Goal: Task Accomplishment & Management: Use online tool/utility

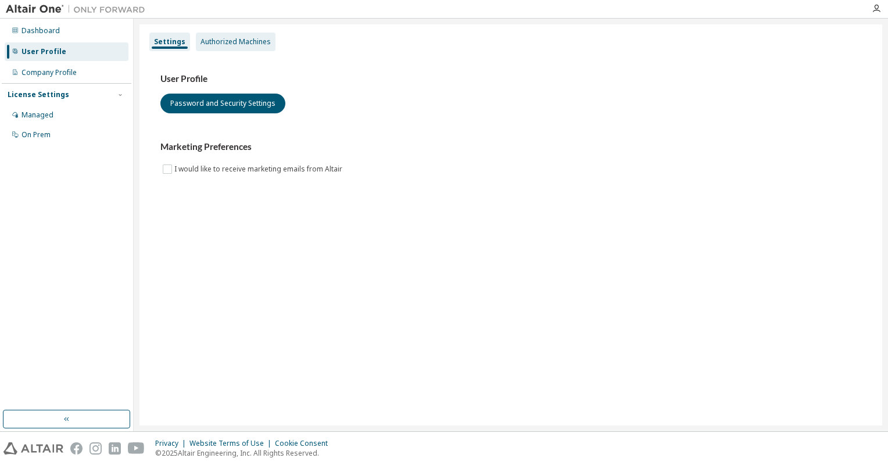
click at [247, 46] on div "Authorized Machines" at bounding box center [236, 41] width 70 height 9
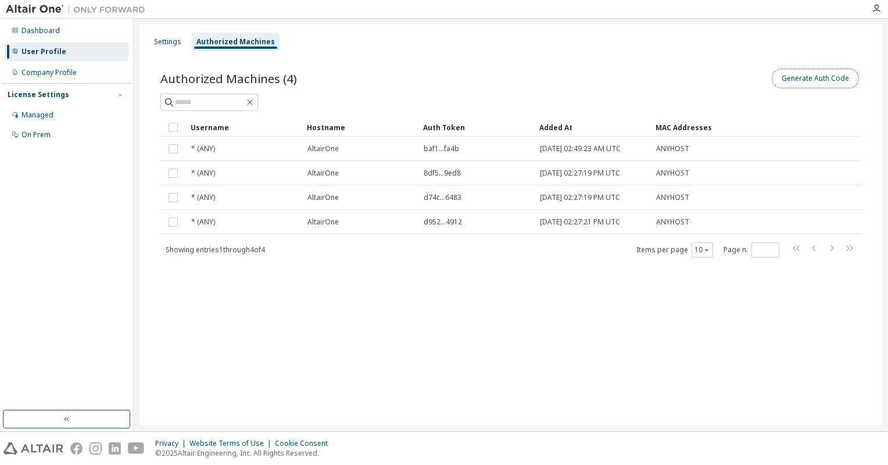
click at [805, 72] on button "Generate Auth Code" at bounding box center [815, 79] width 87 height 20
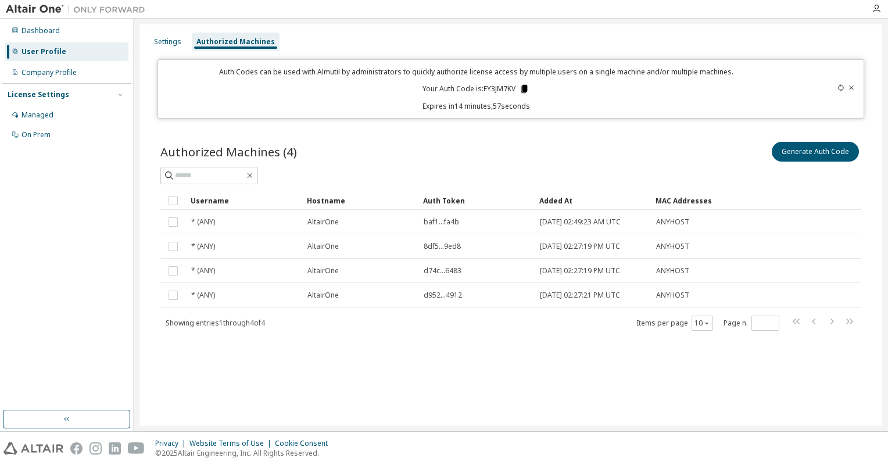
click at [527, 88] on icon at bounding box center [525, 89] width 6 height 8
click at [522, 87] on icon at bounding box center [524, 89] width 10 height 10
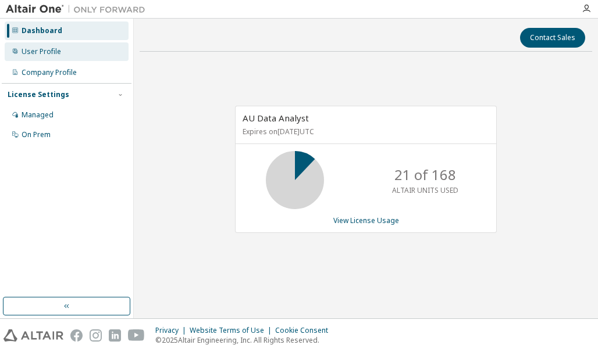
click at [60, 56] on div "User Profile" at bounding box center [67, 51] width 124 height 19
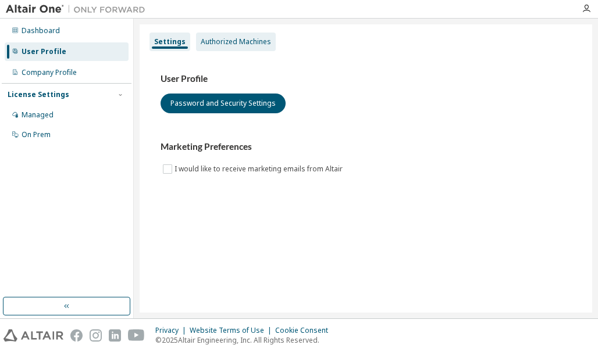
click at [213, 42] on div "Authorized Machines" at bounding box center [236, 41] width 70 height 9
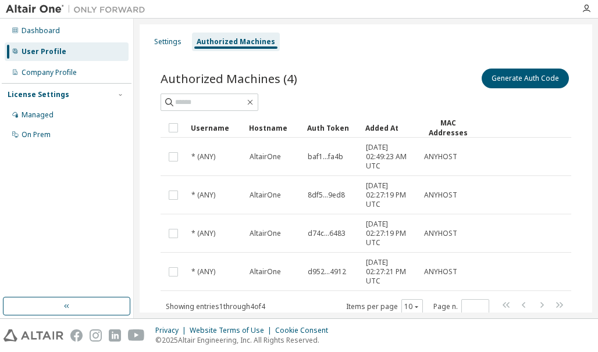
click at [215, 37] on div "Authorized Machines" at bounding box center [236, 41] width 78 height 9
click at [500, 81] on button "Generate Auth Code" at bounding box center [524, 79] width 87 height 20
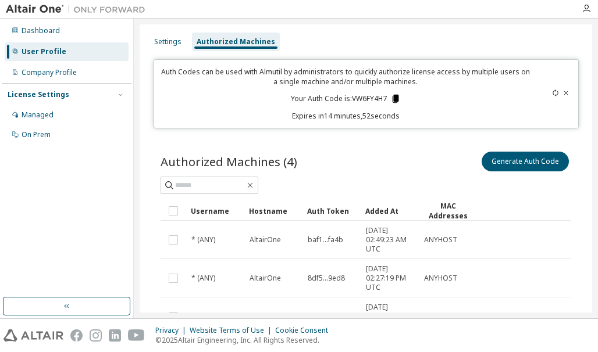
click at [396, 98] on icon at bounding box center [395, 99] width 6 height 8
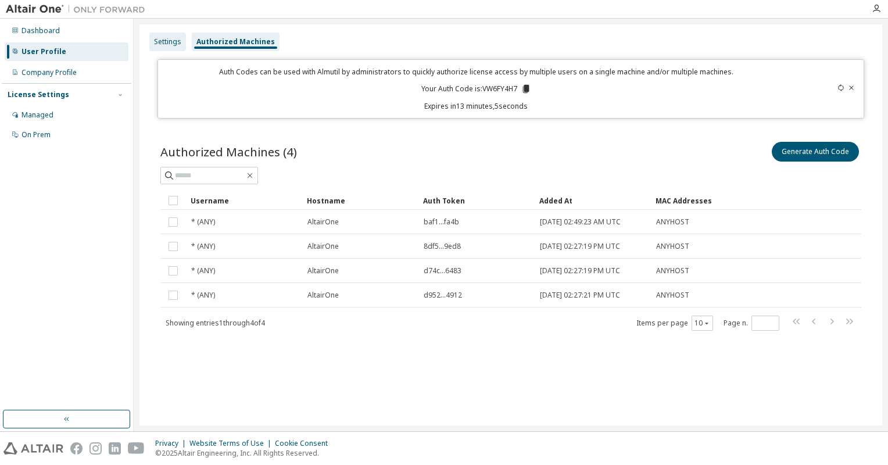
click at [163, 47] on div "Settings" at bounding box center [167, 42] width 37 height 19
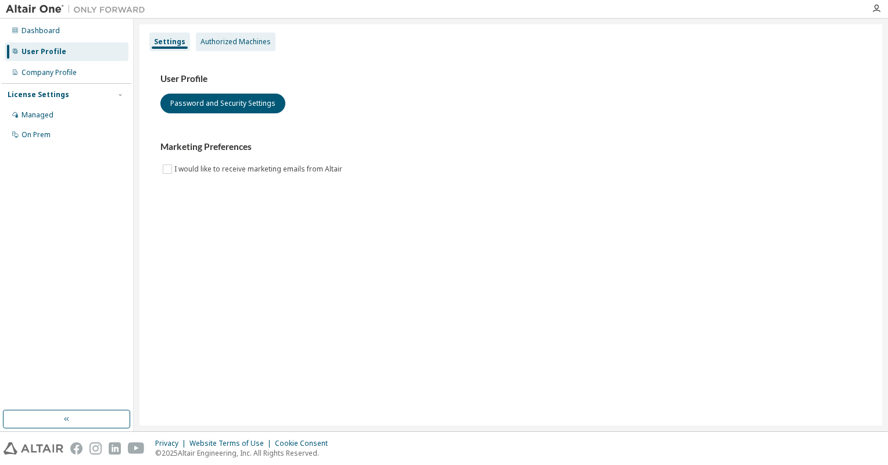
click at [219, 37] on div "Authorized Machines" at bounding box center [236, 42] width 80 height 19
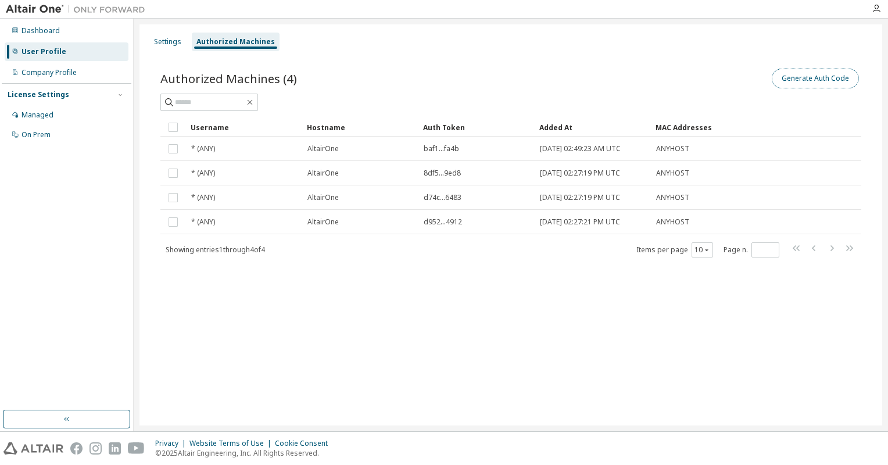
click at [597, 77] on button "Generate Auth Code" at bounding box center [815, 79] width 87 height 20
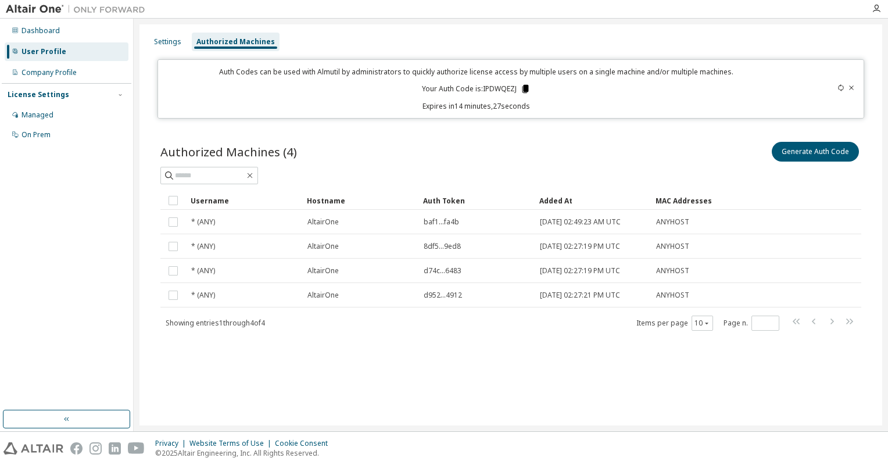
click at [527, 88] on icon at bounding box center [526, 89] width 6 height 8
